Goal: Transaction & Acquisition: Book appointment/travel/reservation

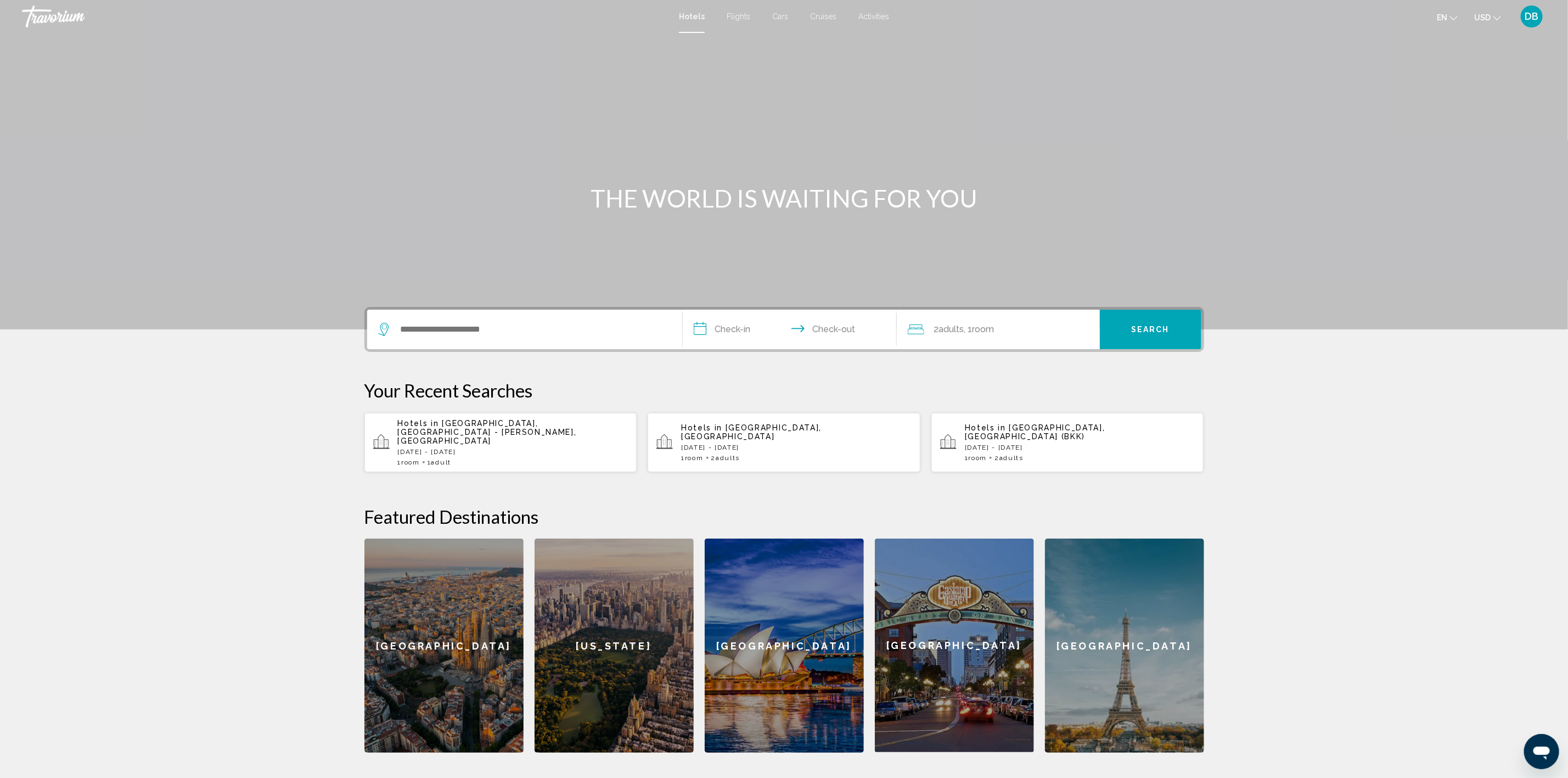
click at [502, 430] on p "Hotels in [GEOGRAPHIC_DATA], [GEOGRAPHIC_DATA] - [PERSON_NAME], [GEOGRAPHIC_DAT…" at bounding box center [513, 432] width 231 height 26
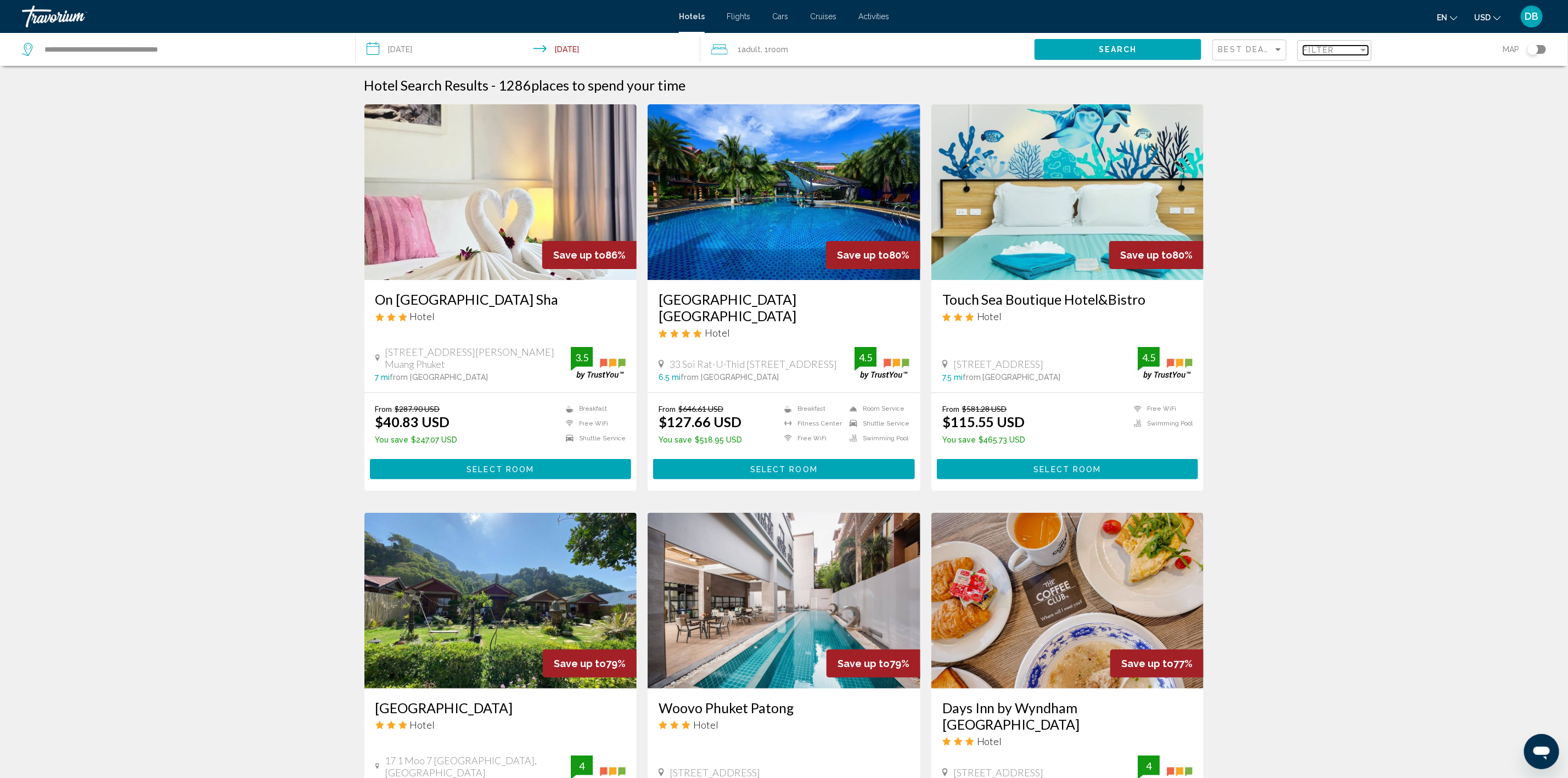
click at [1321, 50] on span "Filter" at bounding box center [1319, 50] width 32 height 9
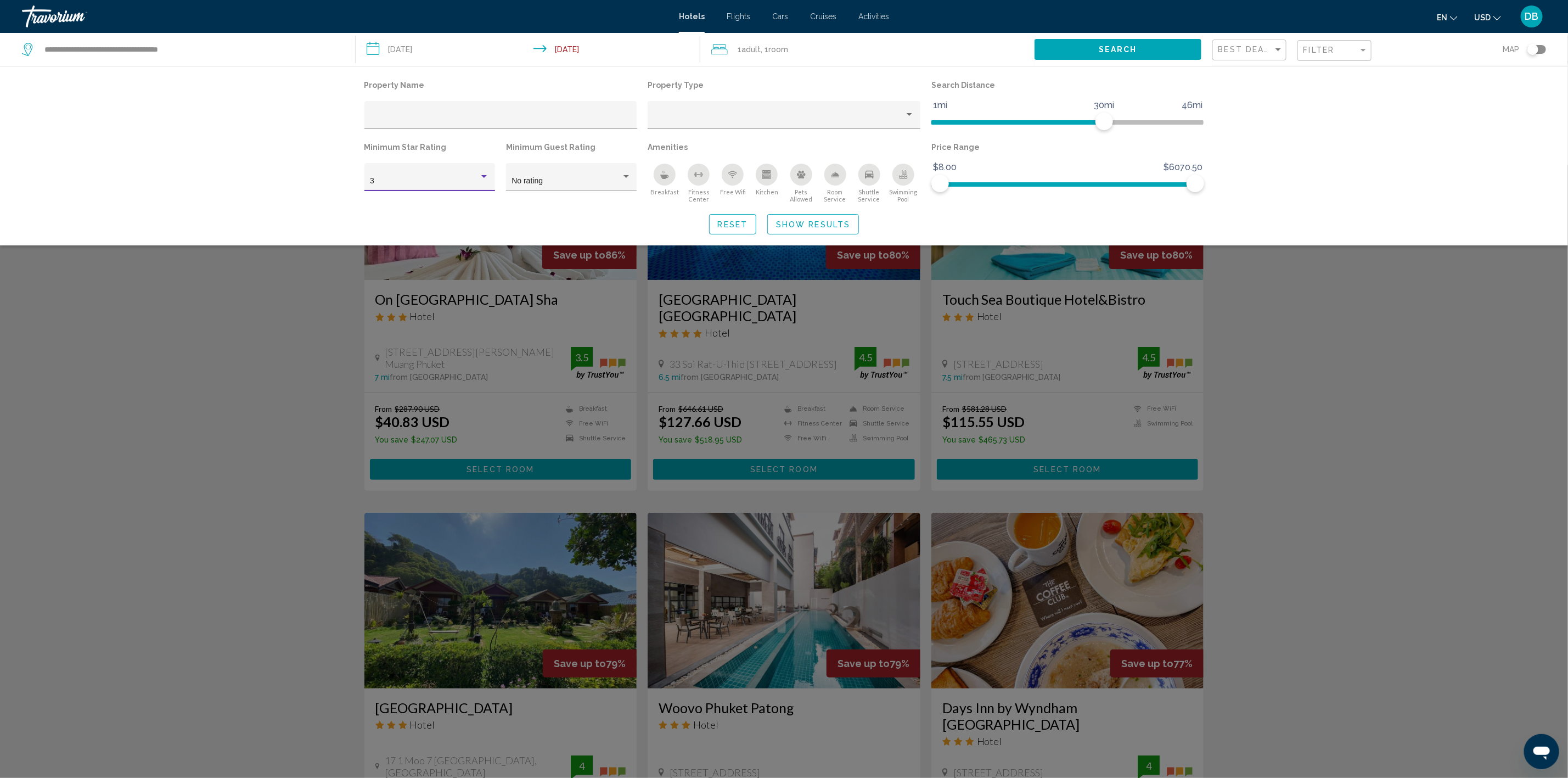
click at [485, 175] on div "Hotel Filters" at bounding box center [484, 177] width 6 height 3
click at [381, 206] on span "4" at bounding box center [429, 204] width 119 height 23
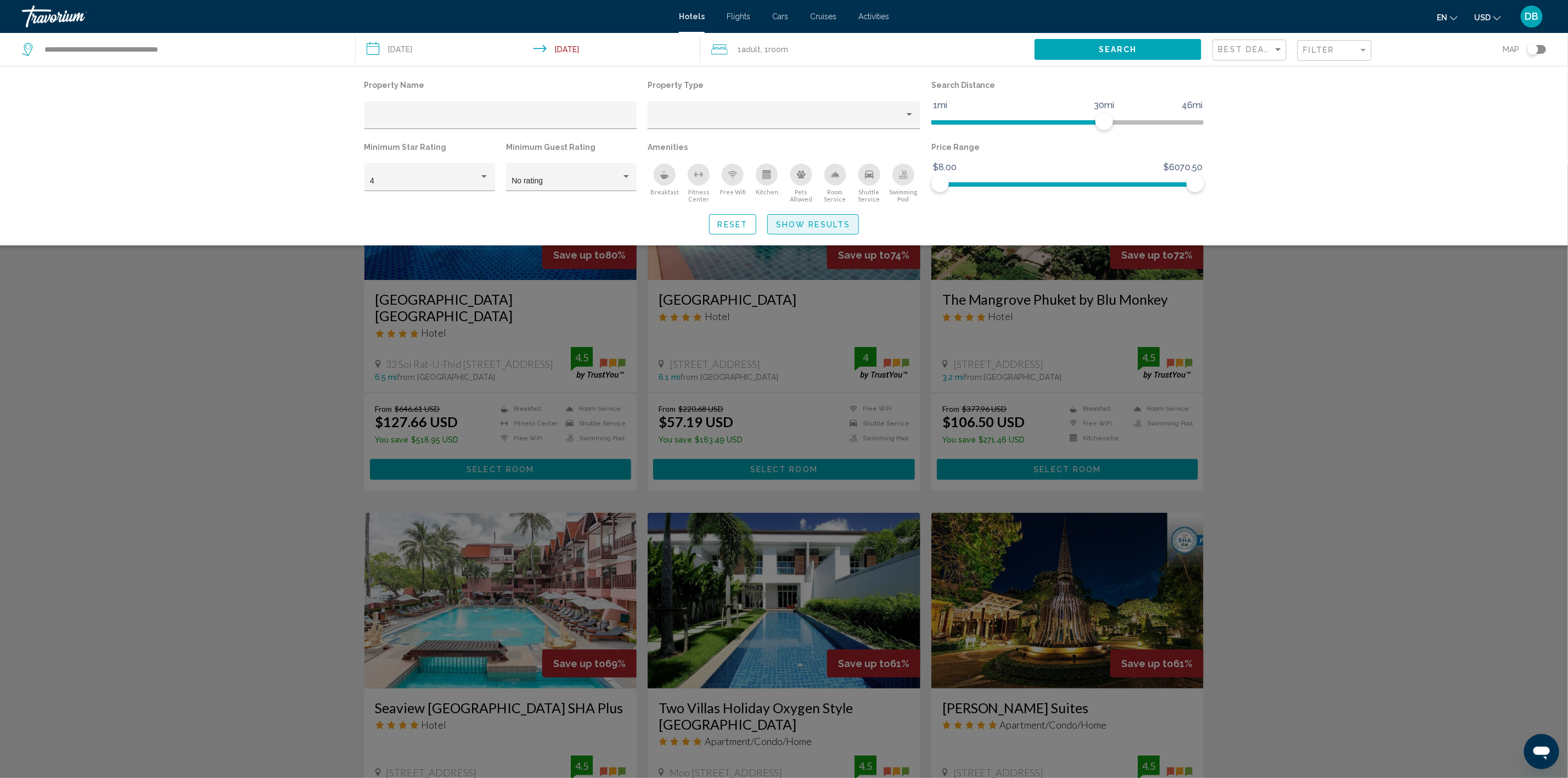
click at [797, 222] on span "Show Results" at bounding box center [813, 225] width 74 height 9
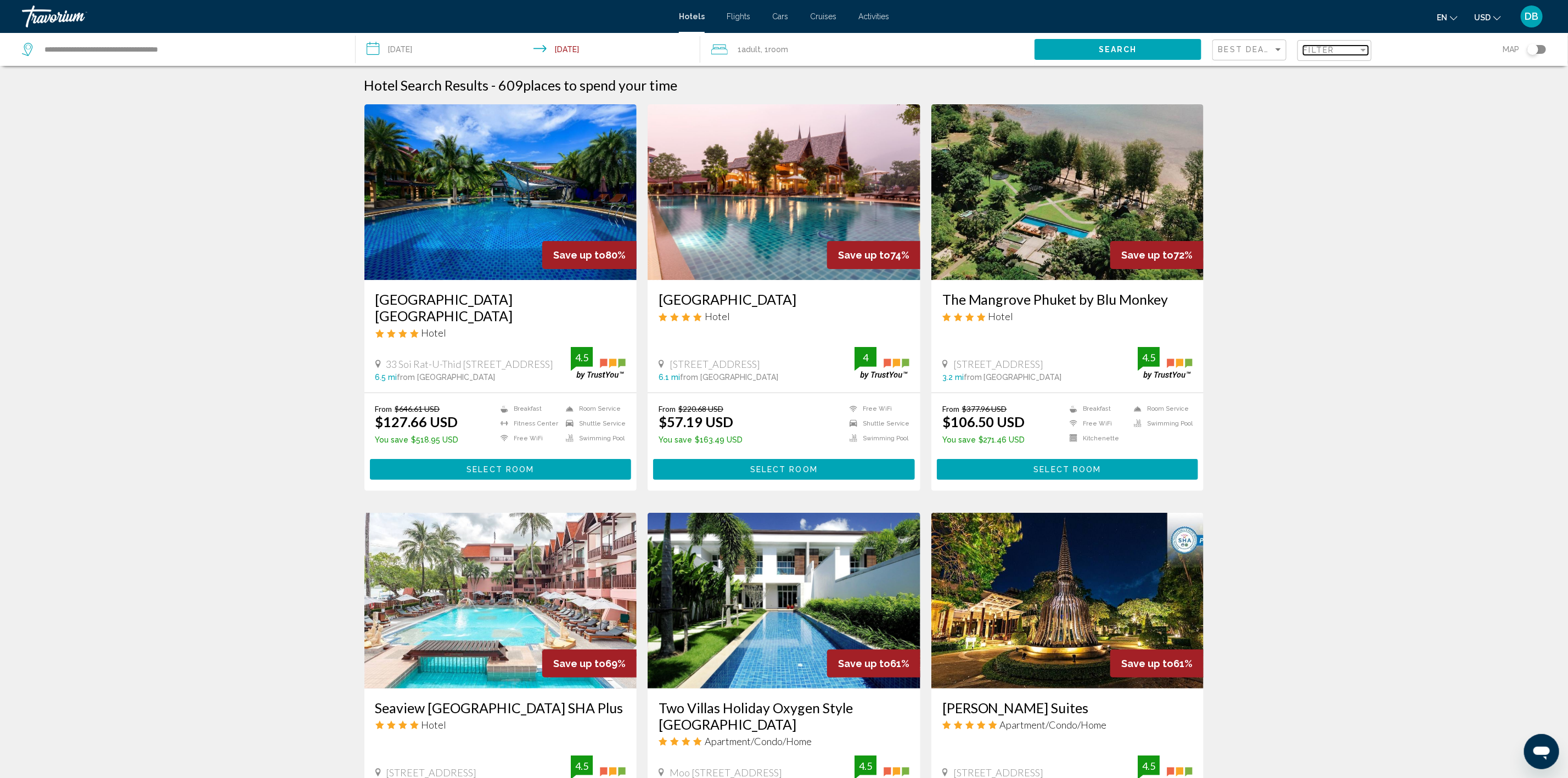
click at [1326, 48] on span "Filter" at bounding box center [1319, 50] width 32 height 9
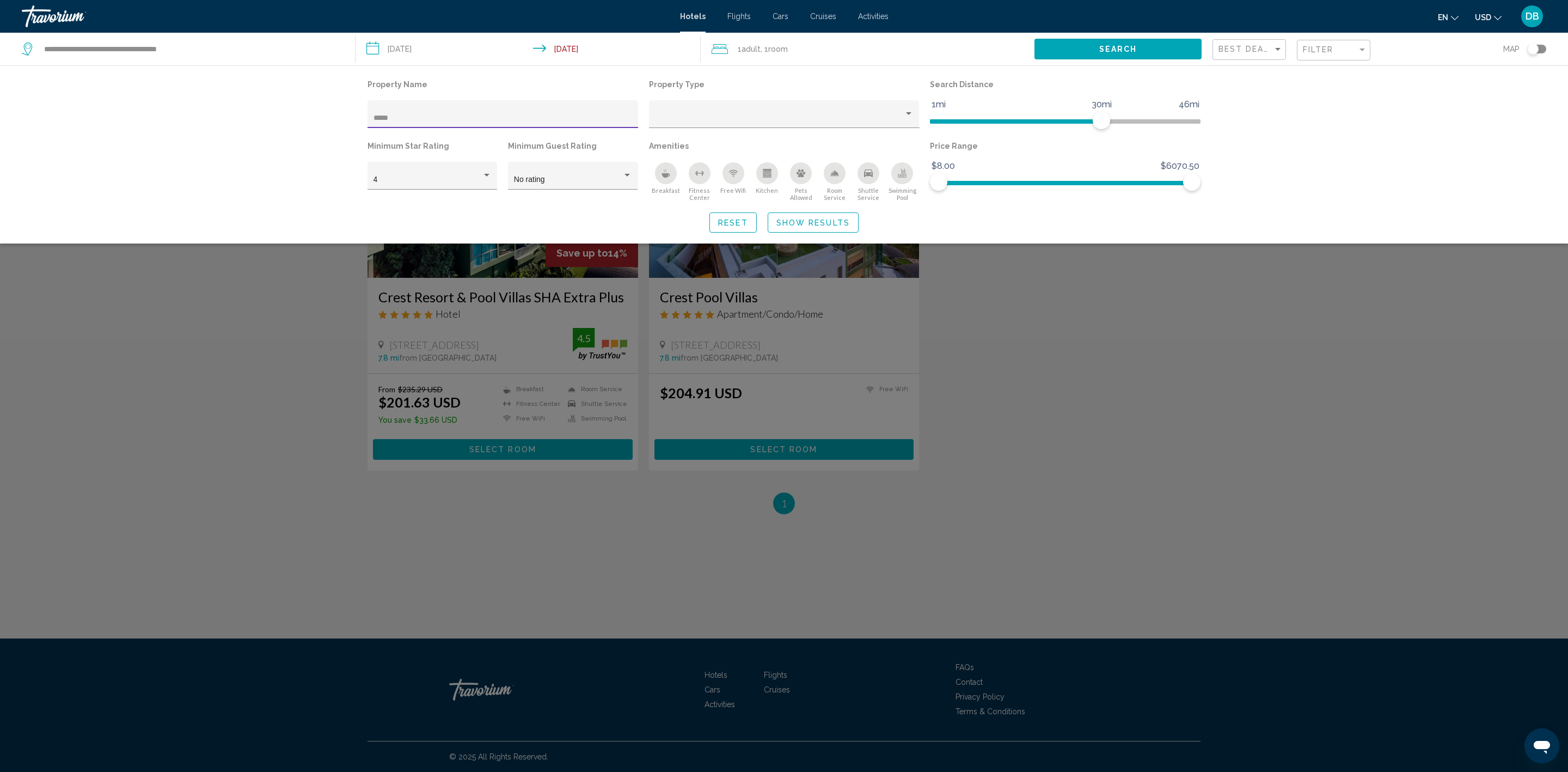
type input "*****"
click at [804, 224] on span "Show Results" at bounding box center [812, 223] width 74 height 9
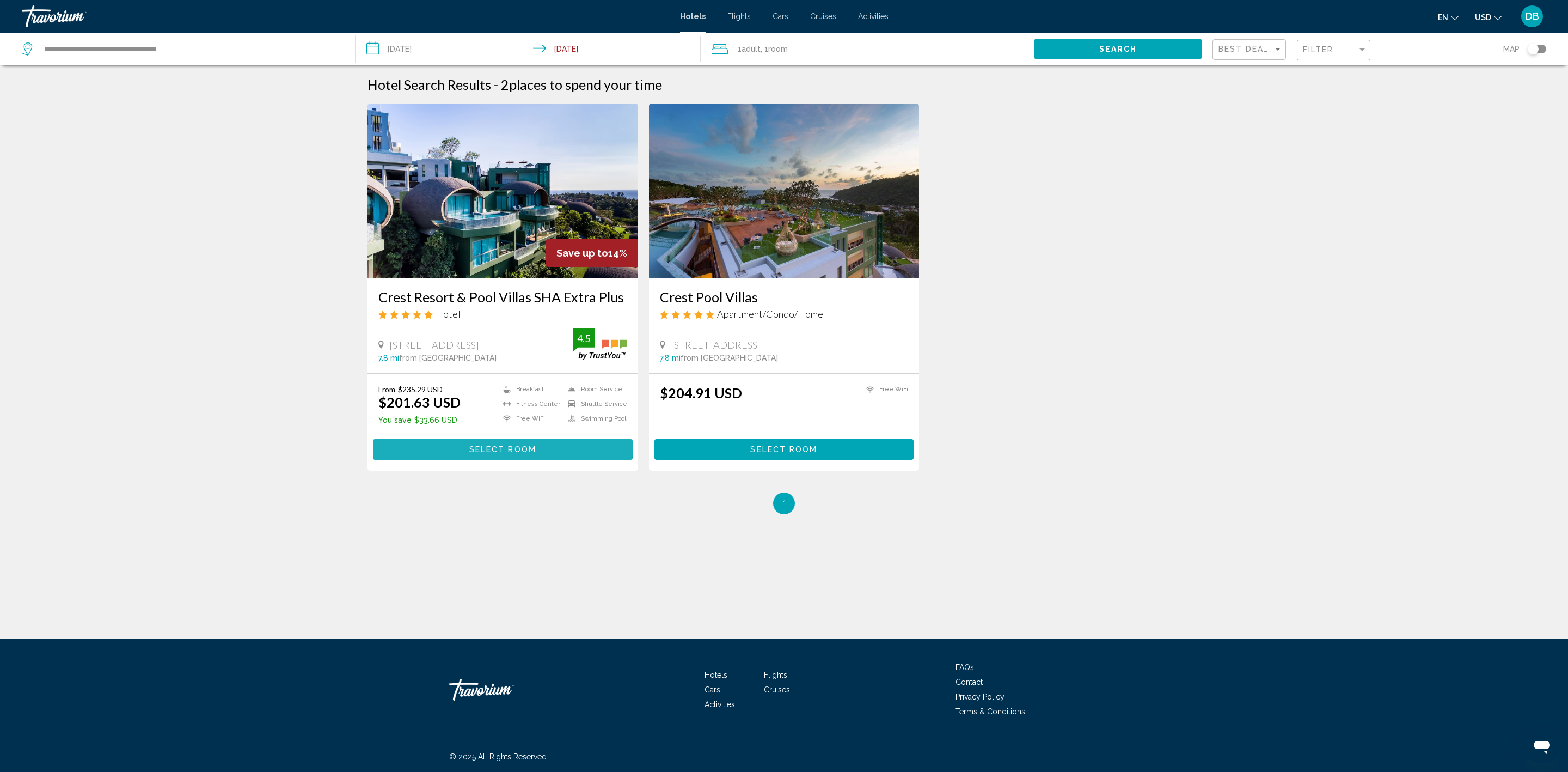
click at [485, 450] on span "Select Room" at bounding box center [502, 450] width 67 height 9
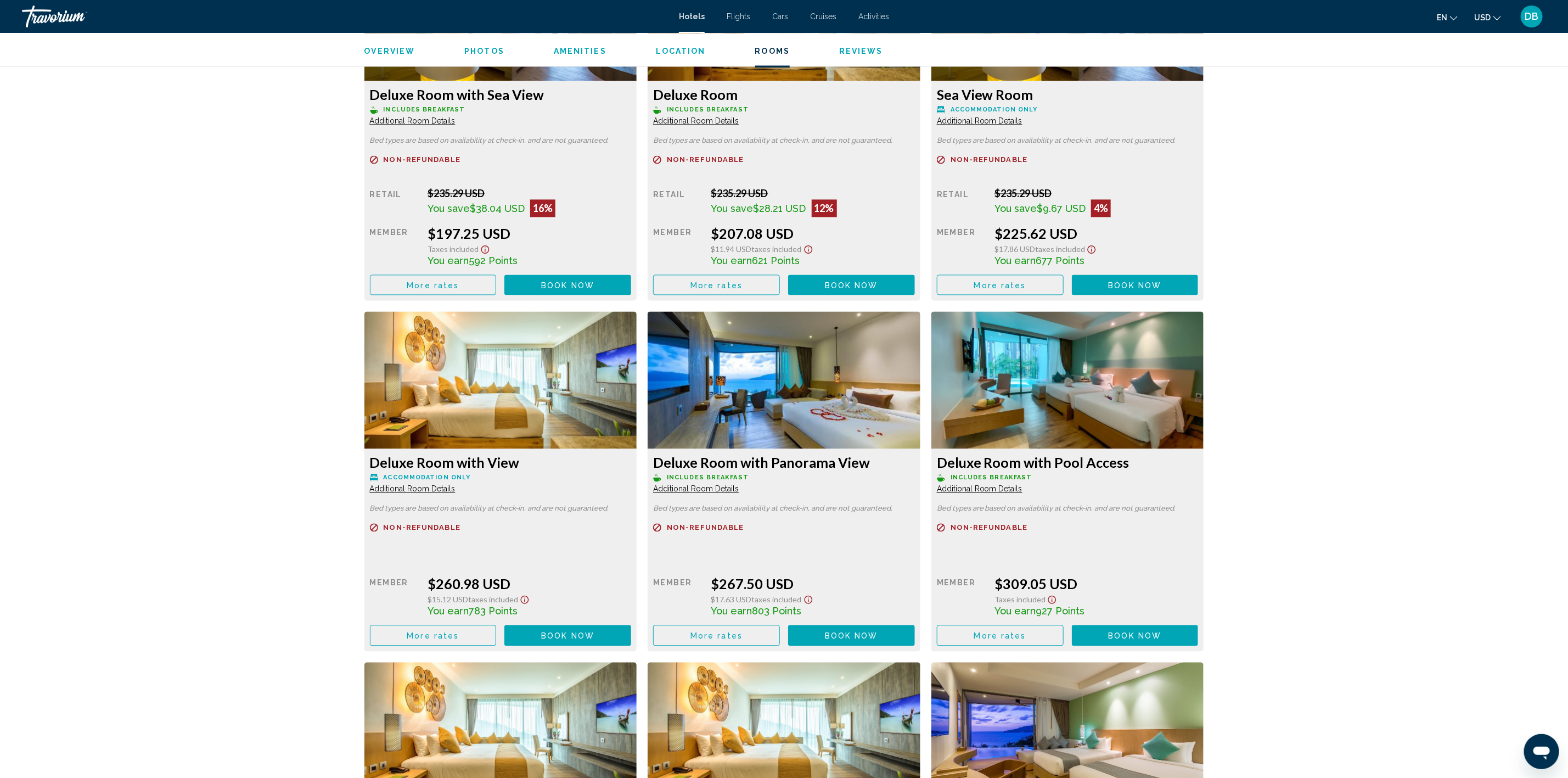
scroll to position [1529, 0]
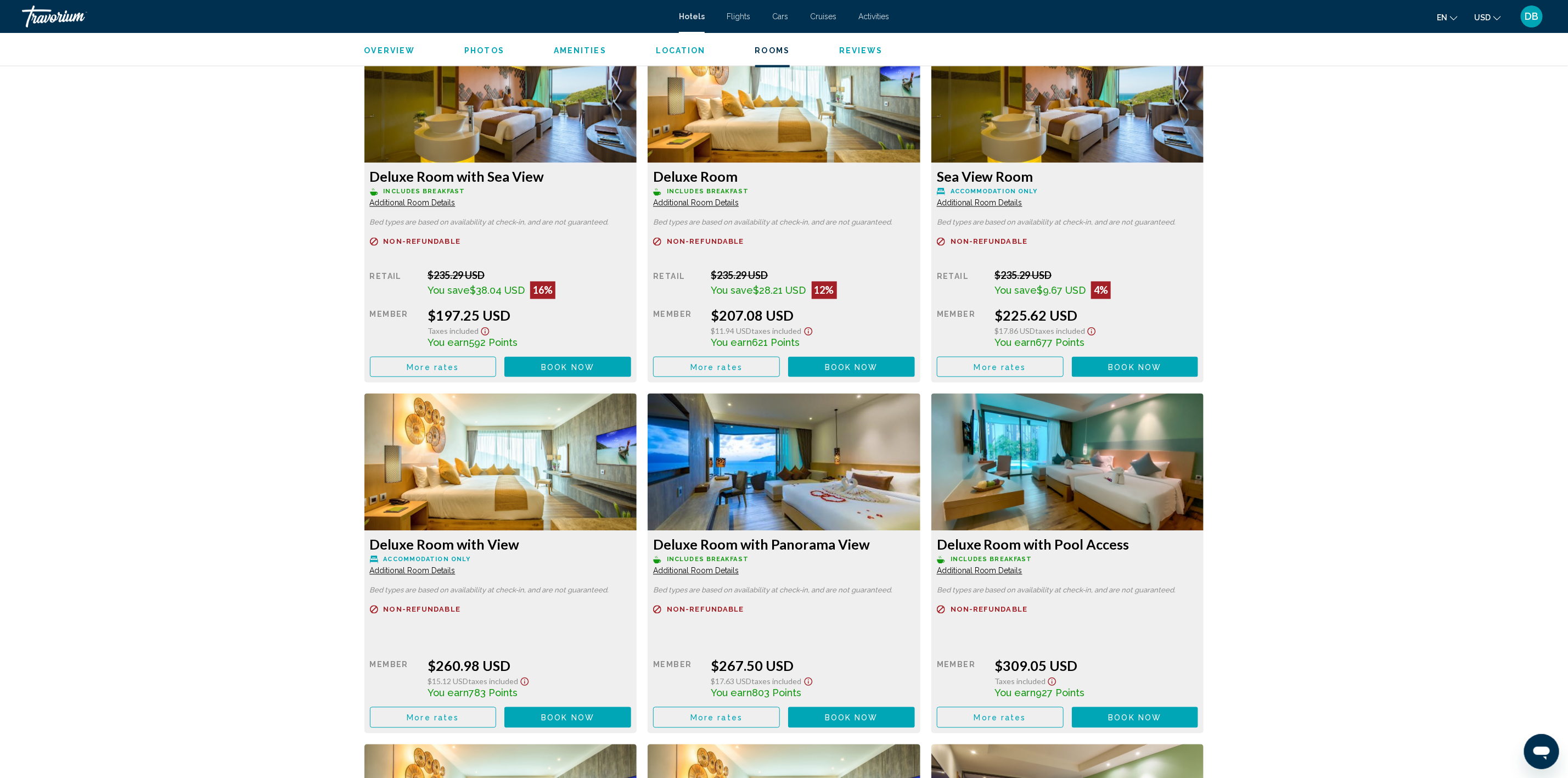
click at [637, 163] on img "Main content" at bounding box center [500, 94] width 273 height 137
click at [459, 372] on span "More rates" at bounding box center [432, 367] width 52 height 9
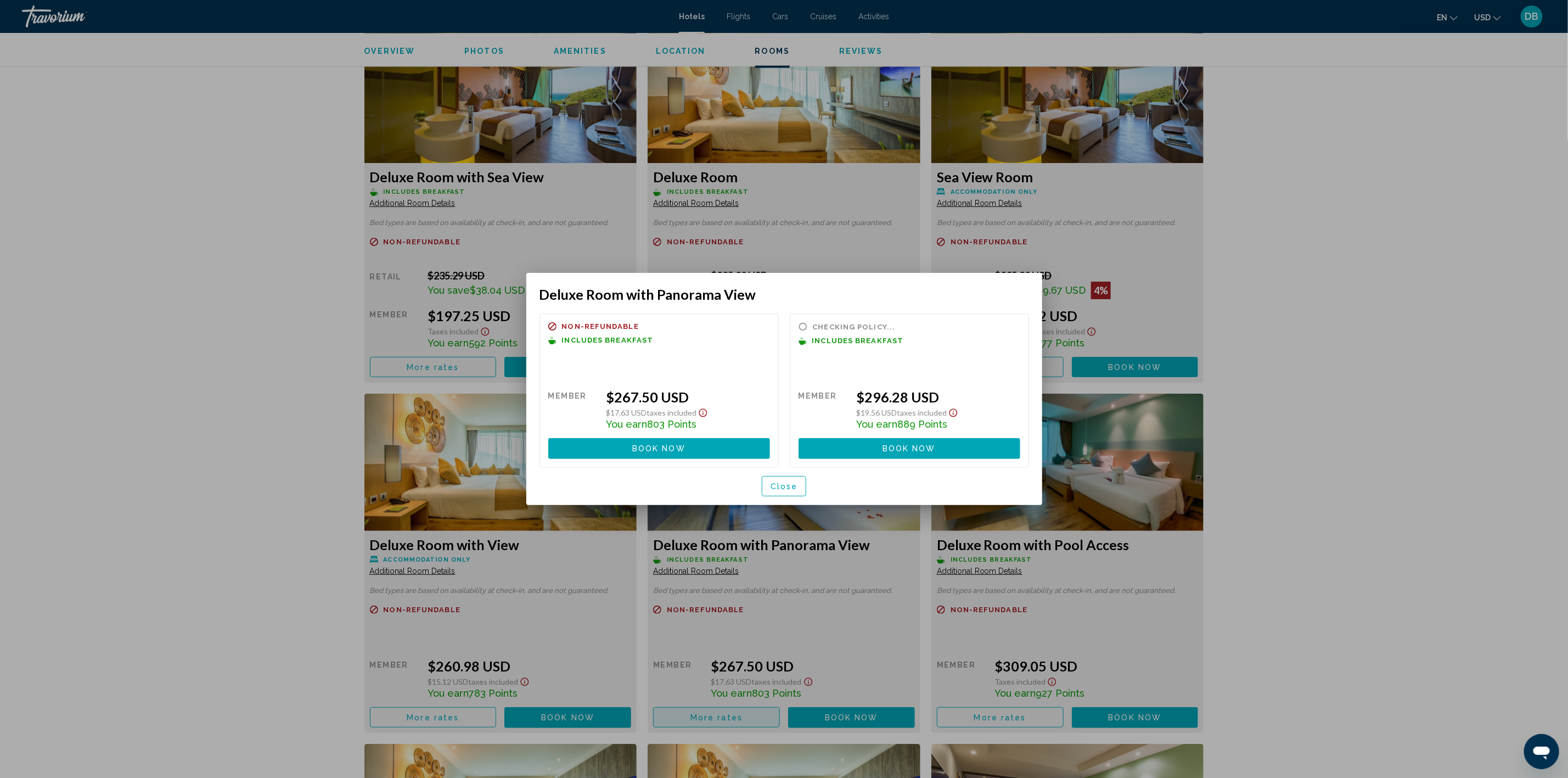
scroll to position [0, 0]
